Goal: Find specific page/section: Find specific page/section

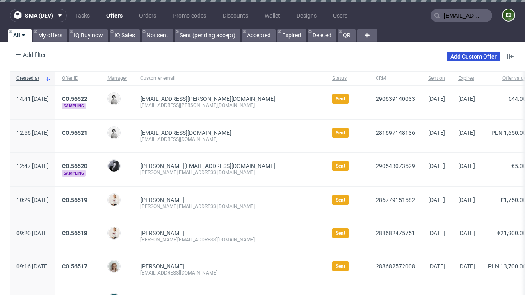
type input "[EMAIL_ADDRESS][PERSON_NAME][DOMAIN_NAME]"
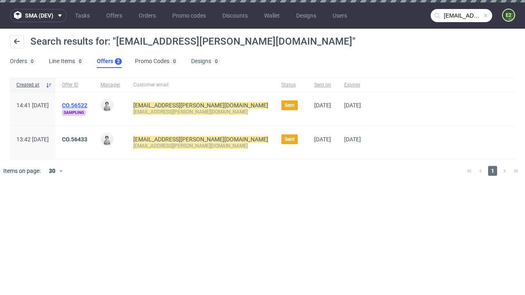
click at [109, 62] on link "Offers 2" at bounding box center [109, 61] width 25 height 13
click at [87, 105] on link "CO.56522" at bounding box center [74, 105] width 25 height 7
